Goal: Task Accomplishment & Management: Use online tool/utility

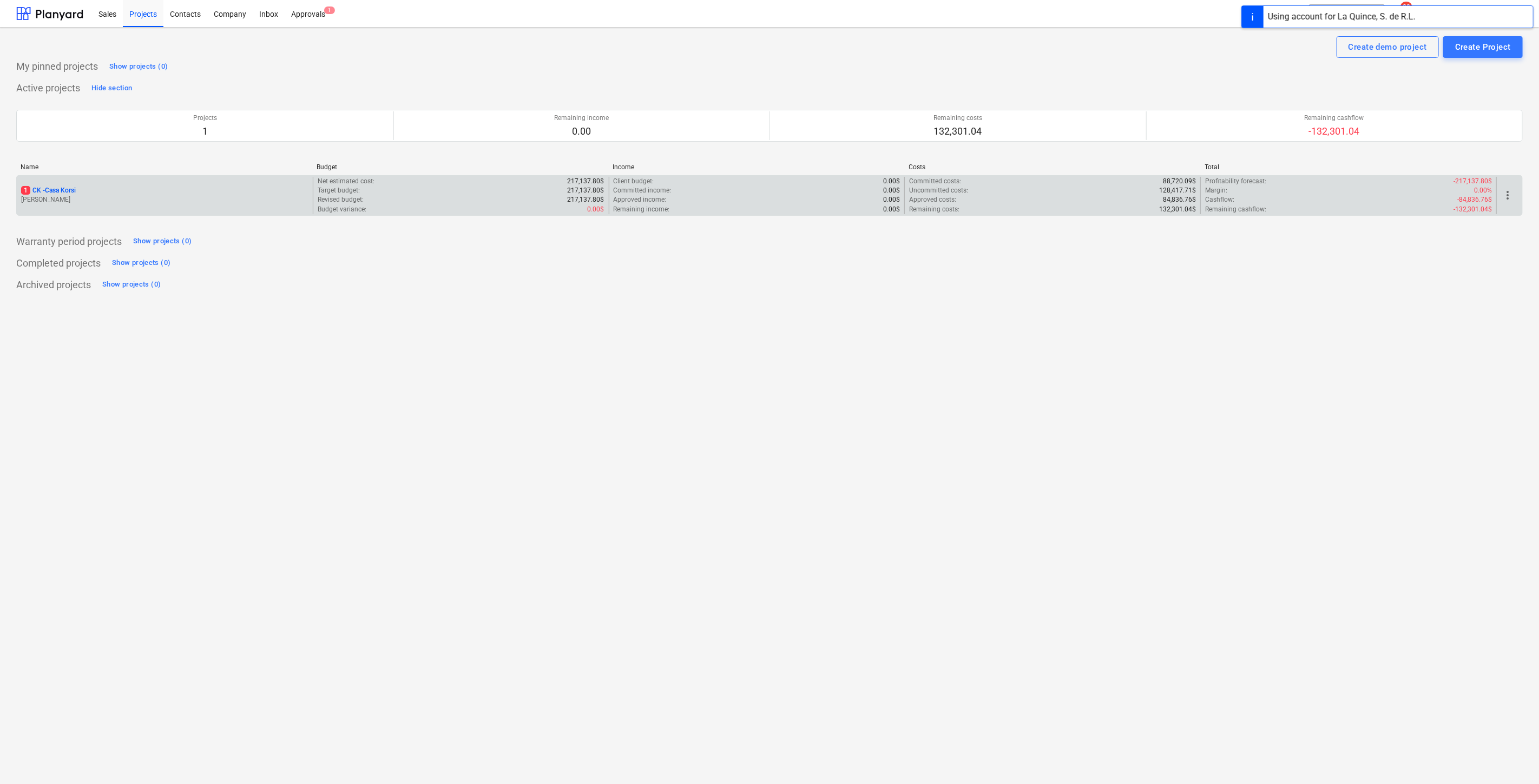
click at [191, 201] on p "[PERSON_NAME]" at bounding box center [165, 199] width 287 height 9
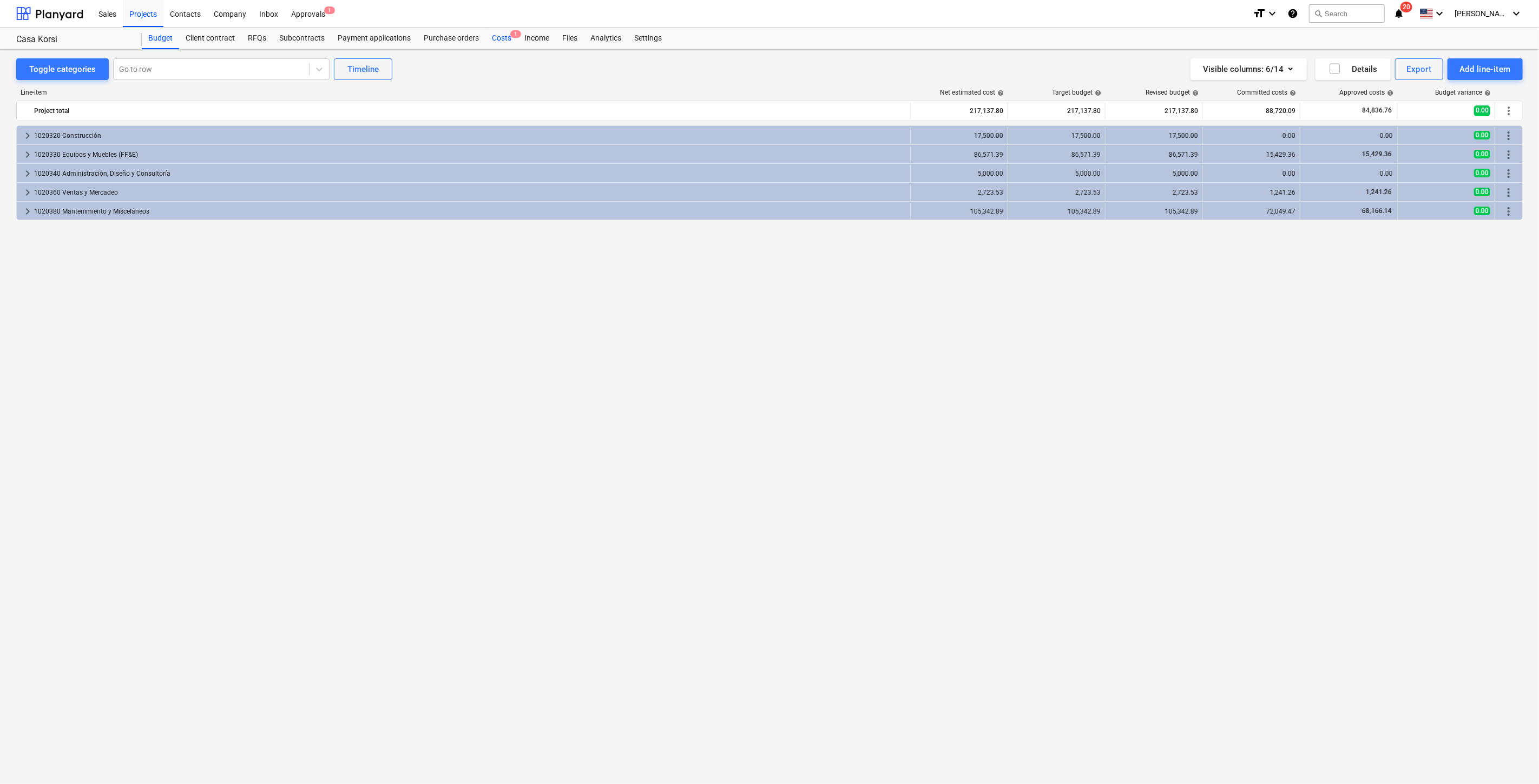
click at [509, 39] on div "Costs 1" at bounding box center [501, 38] width 33 height 22
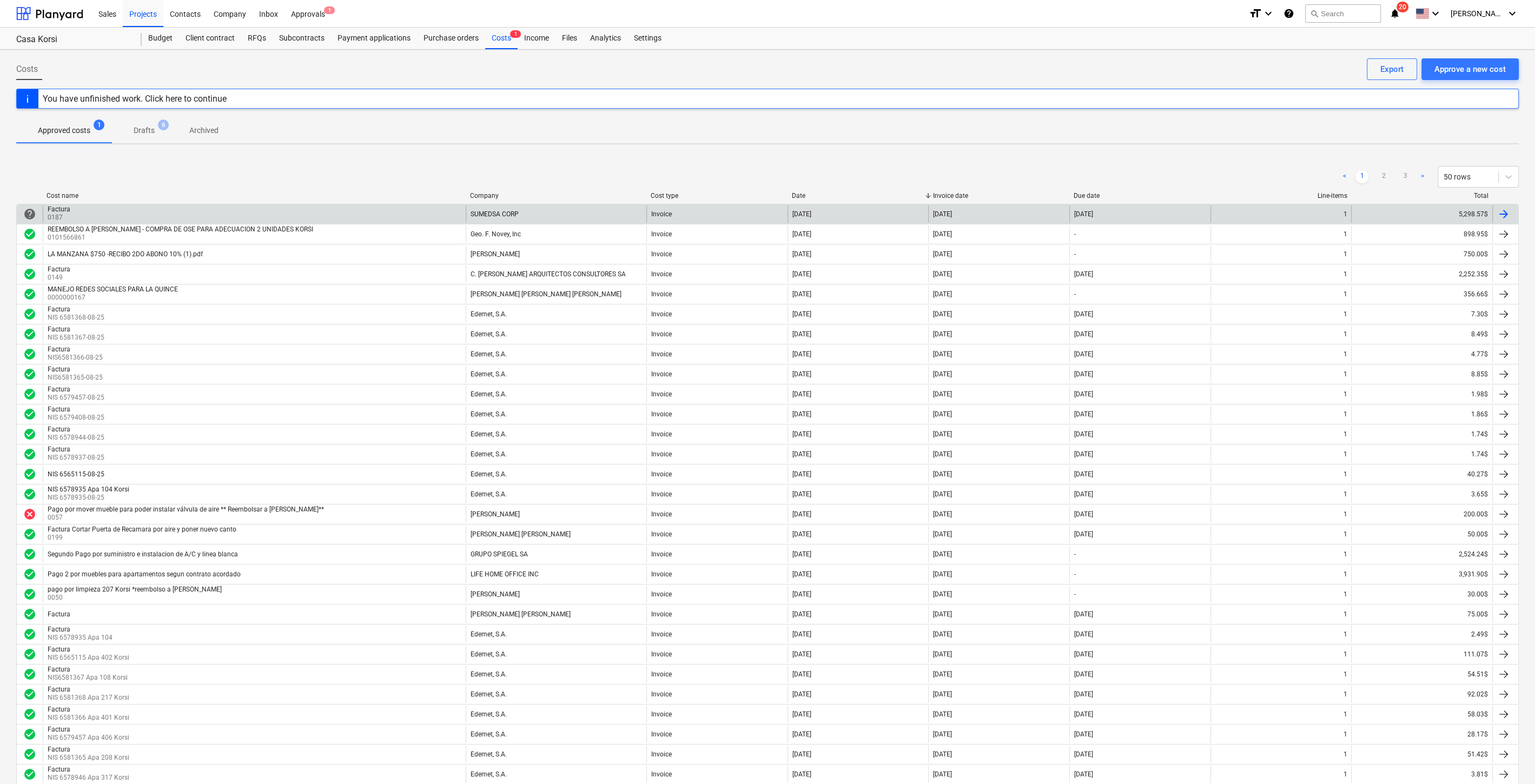
click at [65, 209] on div "Factura" at bounding box center [59, 209] width 22 height 7
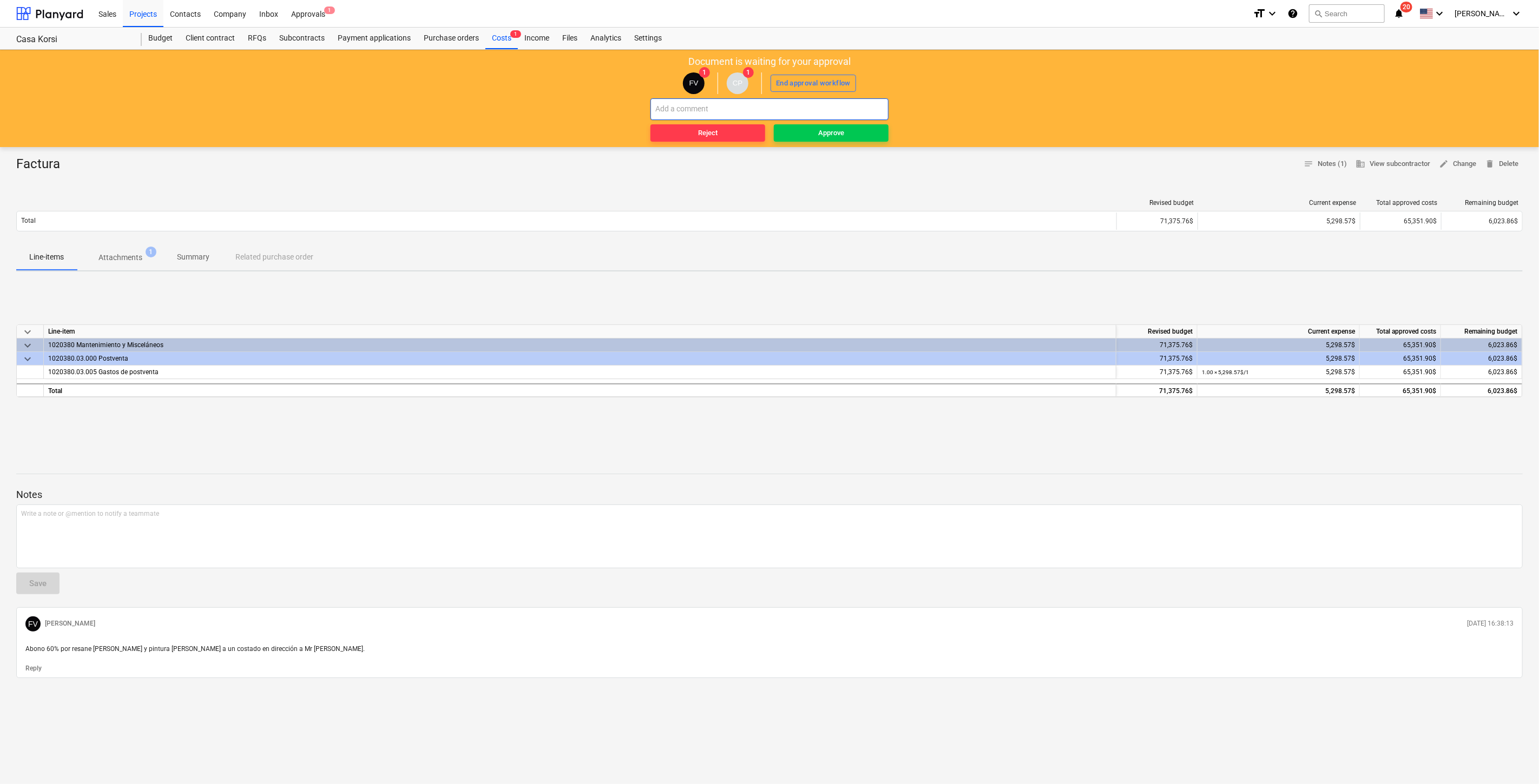
click at [692, 103] on input "text" at bounding box center [769, 109] width 238 height 22
click at [212, 523] on div "Write a note or @mention to notify a teammate [PERSON_NAME]" at bounding box center [769, 536] width 1506 height 64
click at [874, 127] on span "Approve" at bounding box center [831, 133] width 106 height 12
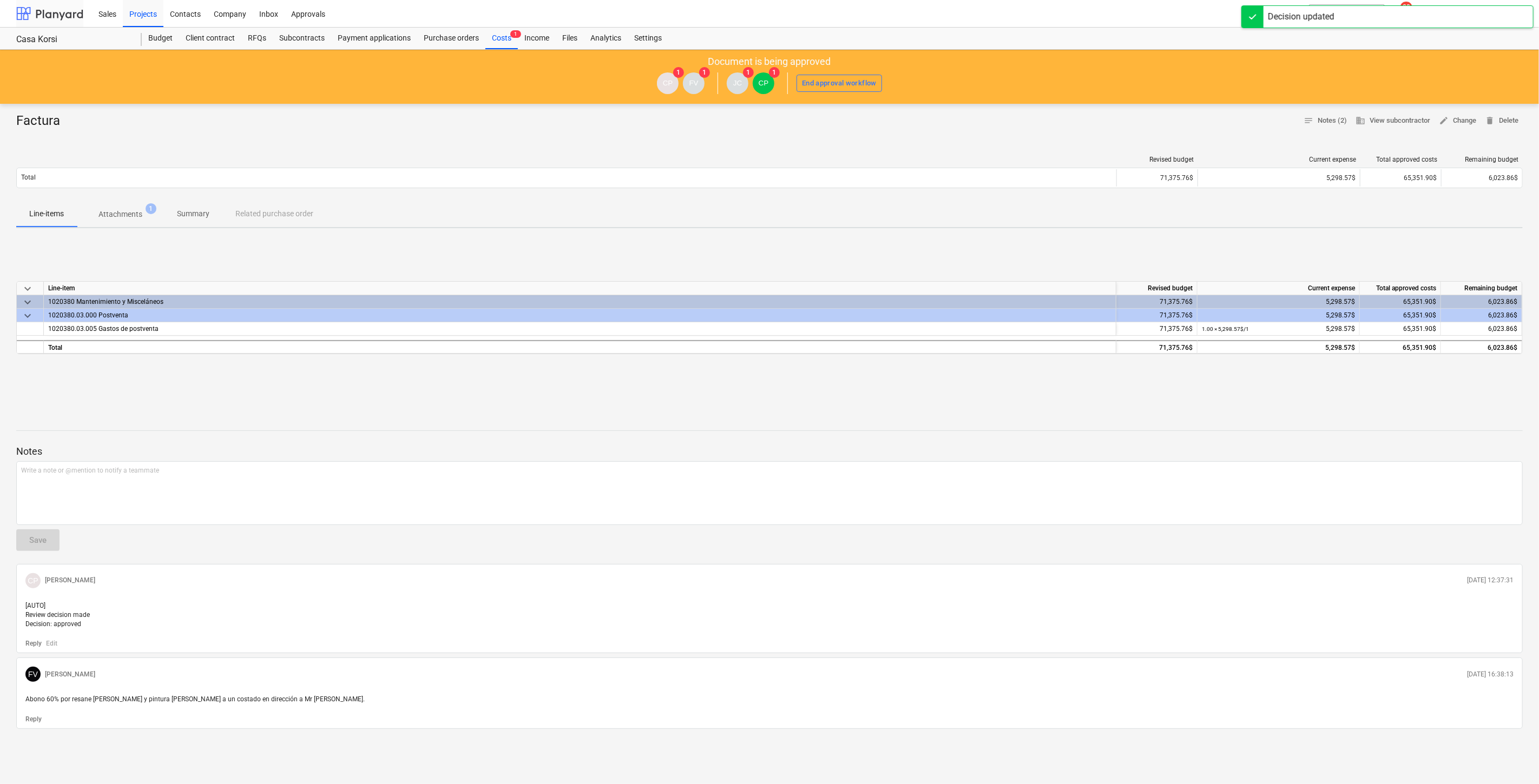
click at [58, 20] on div at bounding box center [49, 13] width 67 height 27
